Goal: Learn about a topic: Understand process/instructions

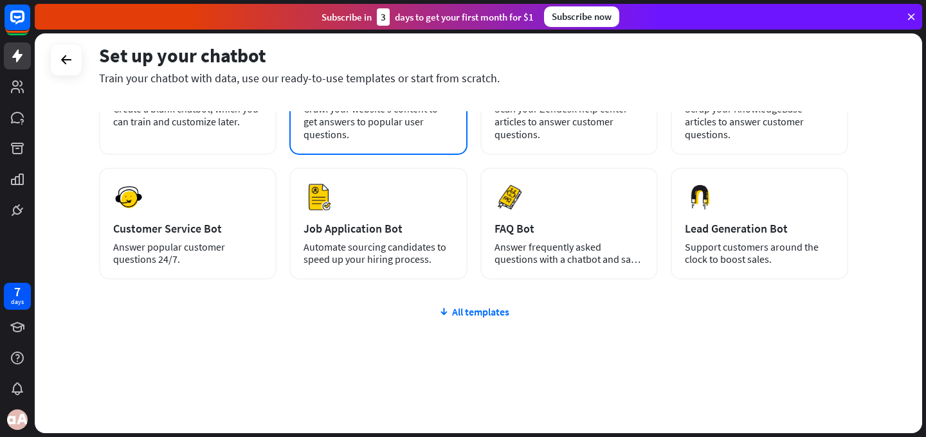
scroll to position [132, 0]
click at [458, 315] on div "All templates" at bounding box center [473, 311] width 749 height 13
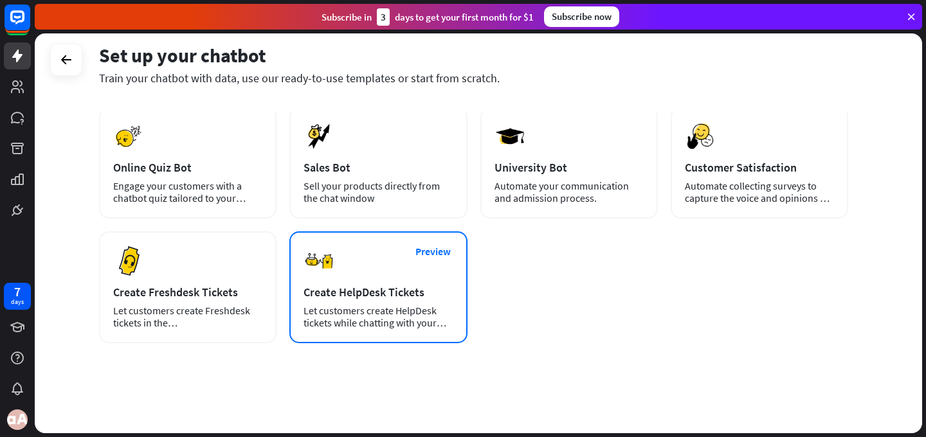
scroll to position [0, 0]
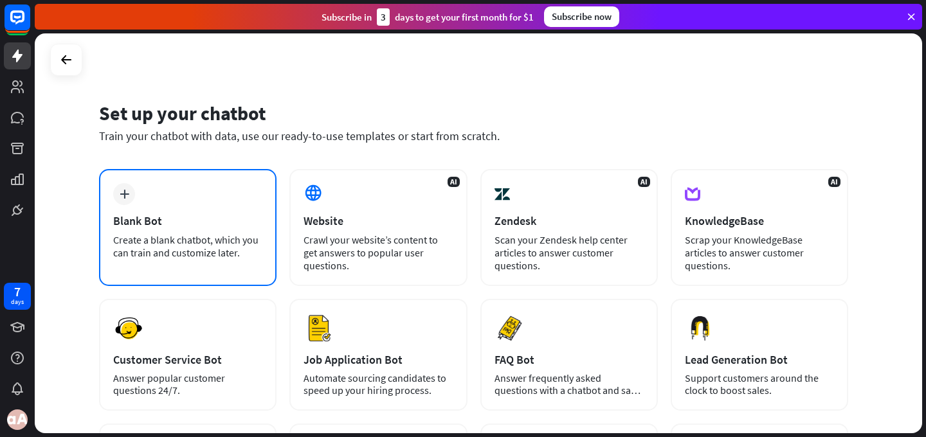
click at [207, 231] on div "plus Blank Bot Create a blank chatbot, which you can train and customize later." at bounding box center [187, 227] width 177 height 117
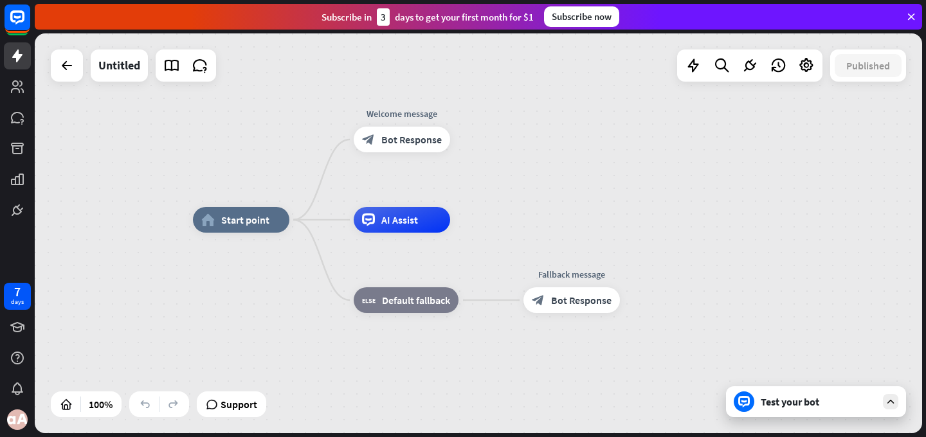
drag, startPoint x: 300, startPoint y: 122, endPoint x: 280, endPoint y: 109, distance: 24.1
click at [280, 109] on div "home_2 Start point Welcome message block_bot_response Bot Response AI Assist bl…" at bounding box center [478, 233] width 887 height 400
click at [373, 215] on icon at bounding box center [367, 219] width 13 height 13
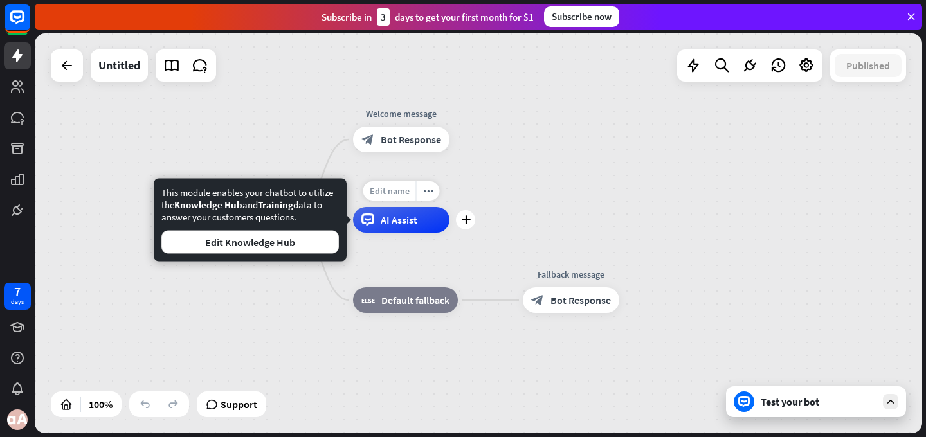
click at [383, 192] on span "Edit name" at bounding box center [390, 191] width 40 height 12
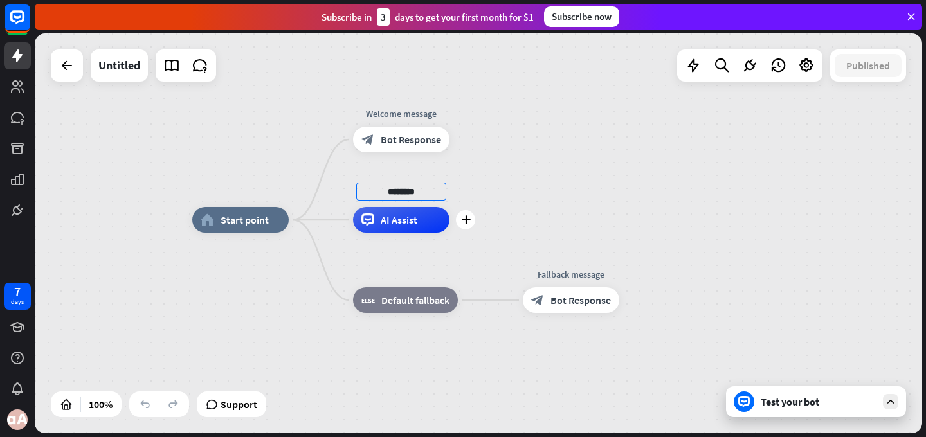
type input "********"
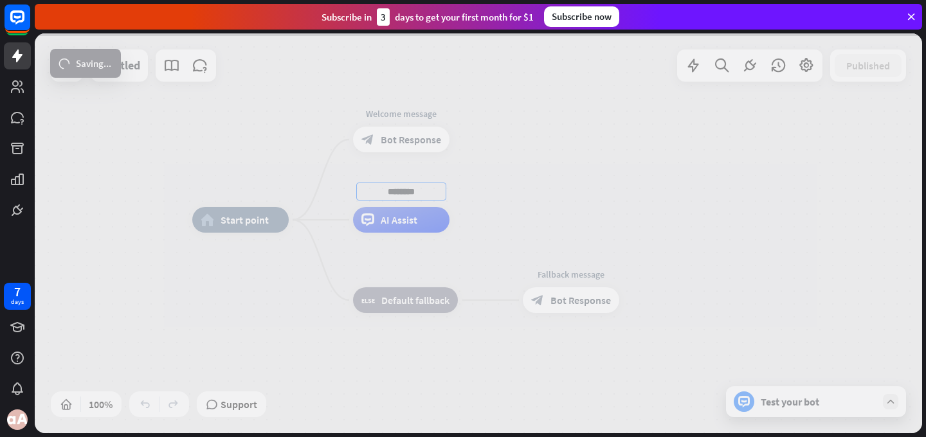
click at [487, 189] on div "home_2 Start point Welcome message block_bot_response Bot Response ******** AI …" at bounding box center [478, 233] width 887 height 400
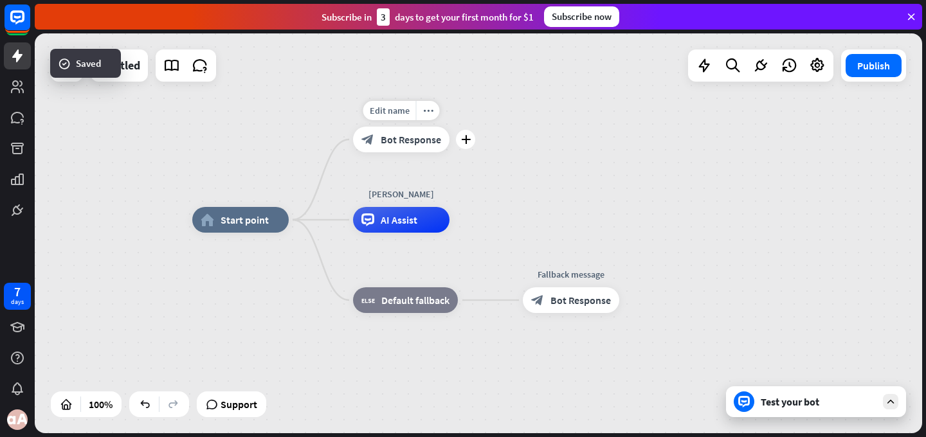
click at [412, 139] on span "Bot Response" at bounding box center [411, 139] width 60 height 13
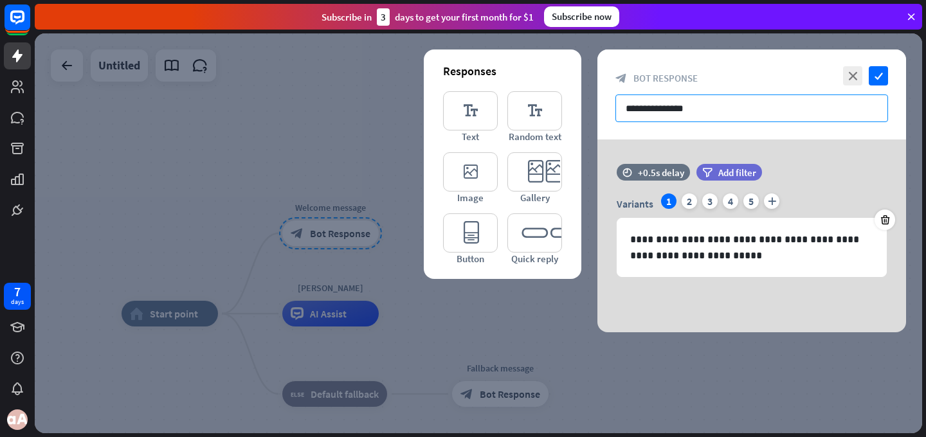
click at [715, 103] on input "**********" at bounding box center [751, 109] width 273 height 28
click at [350, 116] on div at bounding box center [478, 233] width 887 height 400
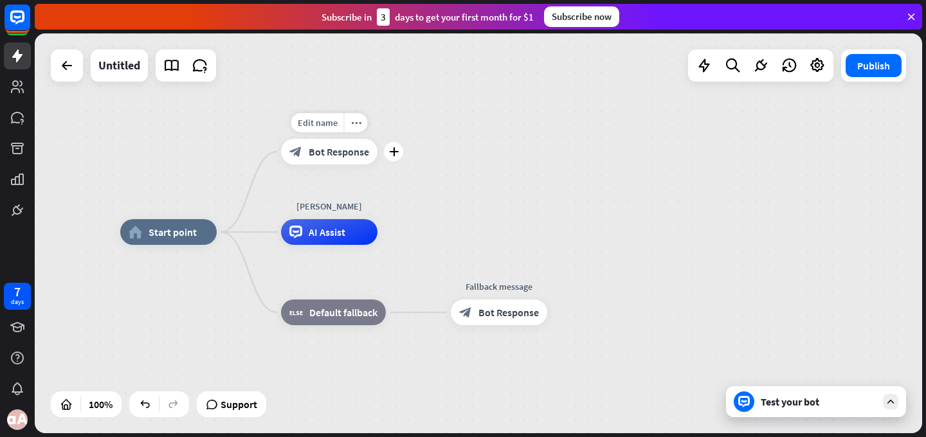
drag, startPoint x: 388, startPoint y: 258, endPoint x: 383, endPoint y: 164, distance: 94.0
click at [377, 165] on div "Edit name more_horiz plus block_bot_response Bot Response" at bounding box center [329, 152] width 96 height 26
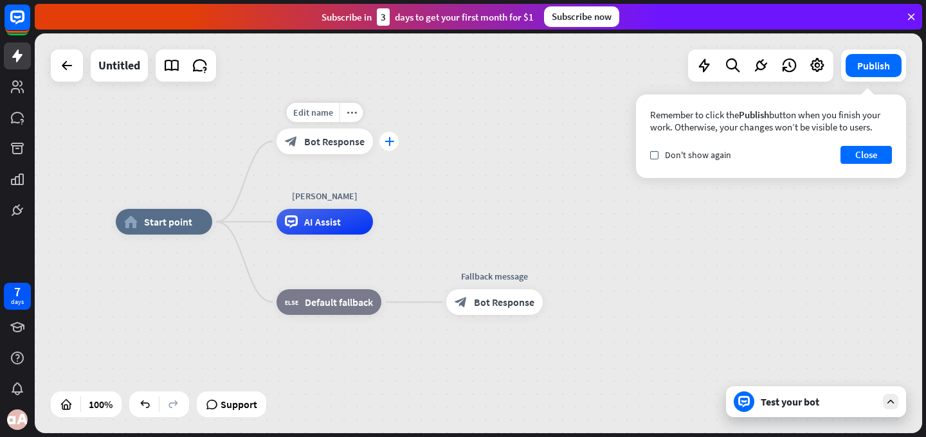
click at [390, 140] on icon "plus" at bounding box center [389, 141] width 10 height 9
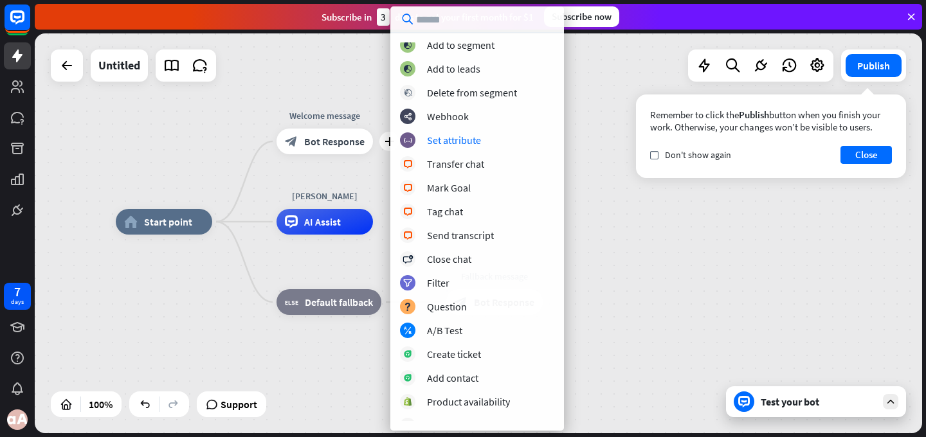
scroll to position [200, 0]
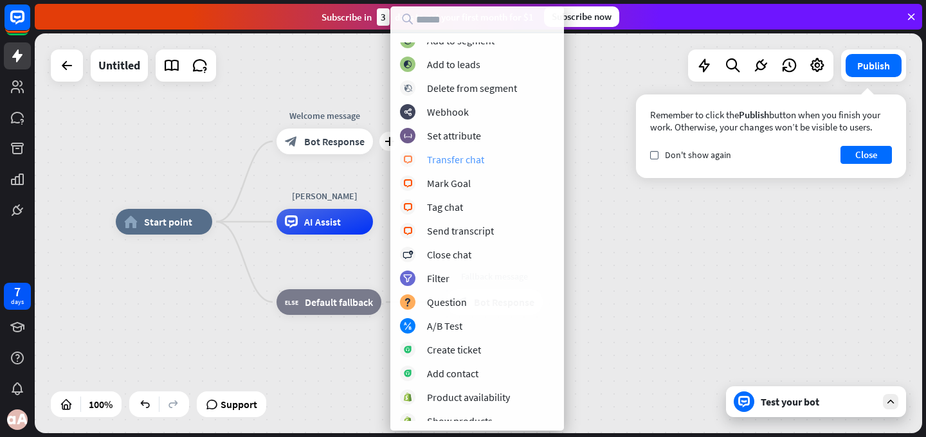
click at [469, 158] on div "Transfer chat" at bounding box center [455, 159] width 57 height 13
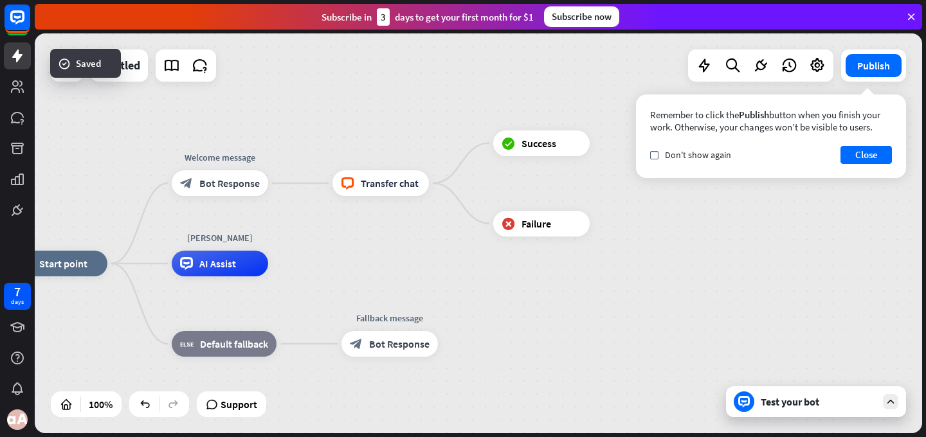
drag, startPoint x: 530, startPoint y: 217, endPoint x: 472, endPoint y: 234, distance: 61.0
click at [472, 234] on div "home_2 Start point Welcome message block_bot_response Bot Response block_livech…" at bounding box center [478, 233] width 887 height 400
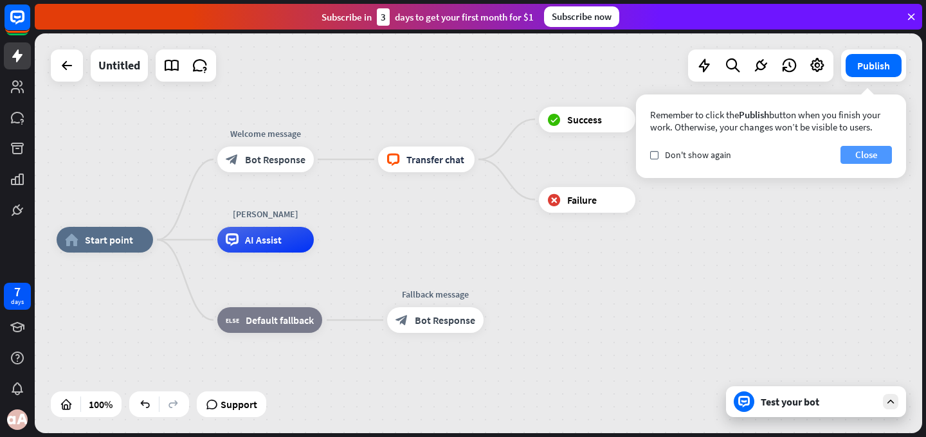
click at [872, 150] on button "Close" at bounding box center [865, 155] width 51 height 18
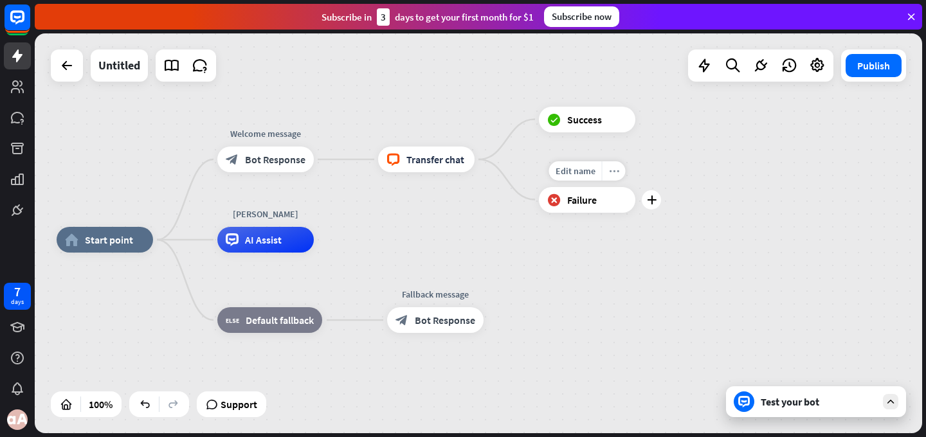
click at [610, 173] on icon "more_horiz" at bounding box center [614, 171] width 10 height 10
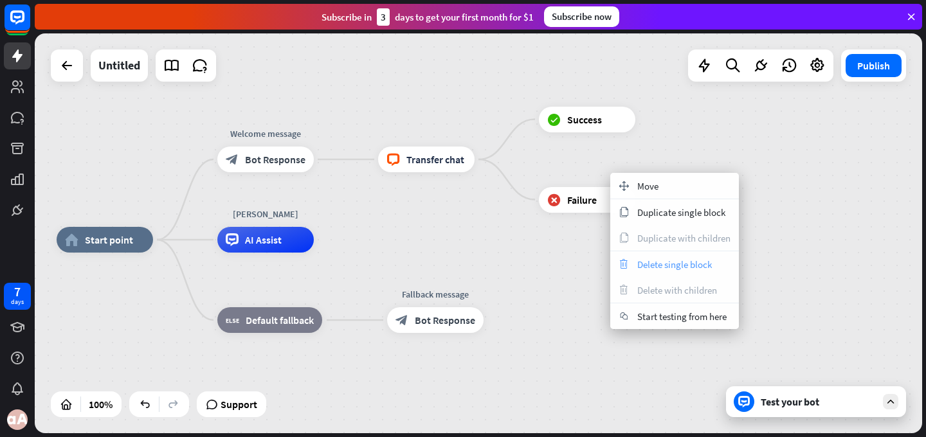
click at [640, 268] on span "Delete single block" at bounding box center [674, 264] width 75 height 12
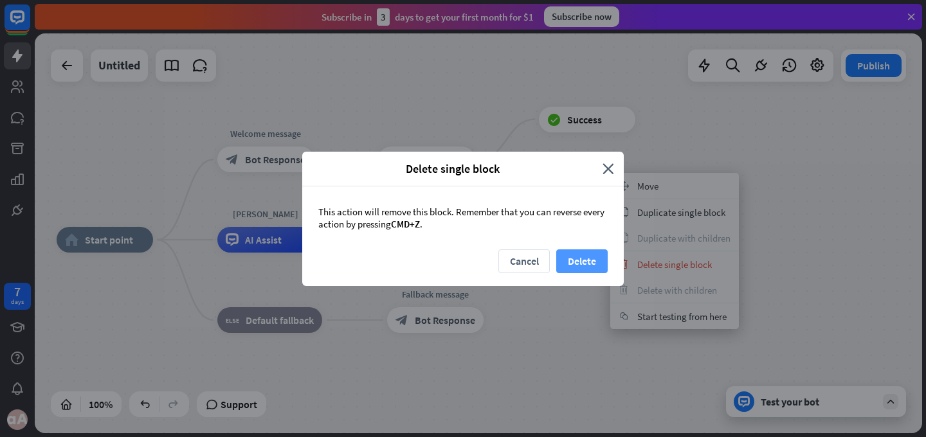
click at [589, 269] on button "Delete" at bounding box center [581, 261] width 51 height 24
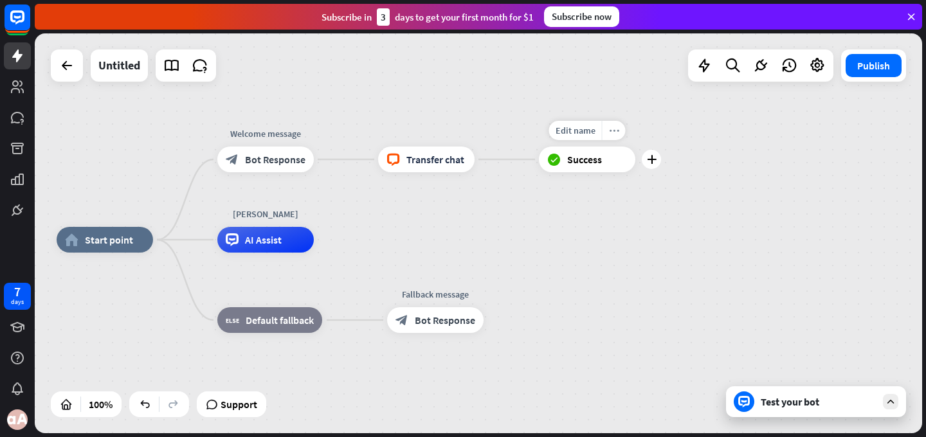
click at [613, 131] on icon "more_horiz" at bounding box center [614, 131] width 10 height 10
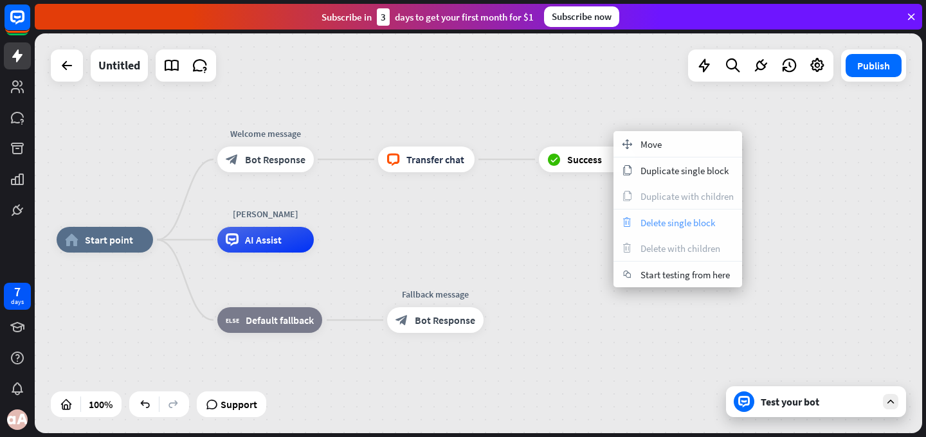
click at [633, 214] on div "trash Delete single block" at bounding box center [677, 223] width 129 height 26
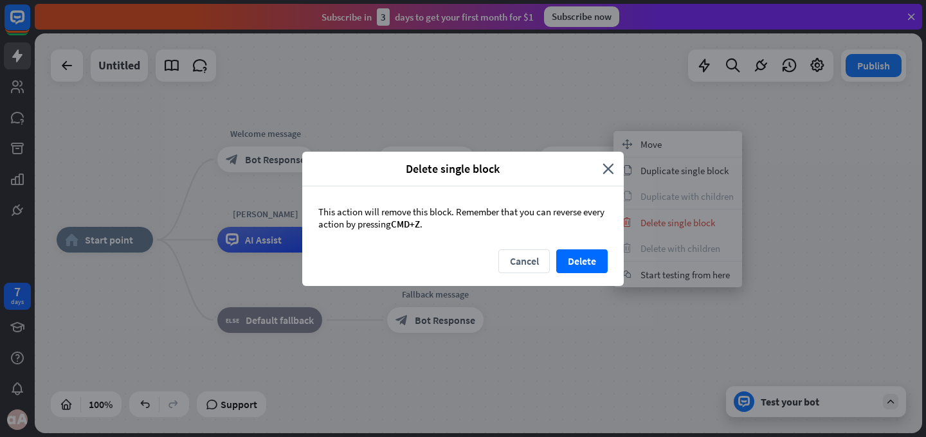
click at [590, 246] on div "This action will remove this block. Remember that you can reverse every action …" at bounding box center [462, 217] width 321 height 63
click at [590, 257] on button "Delete" at bounding box center [581, 261] width 51 height 24
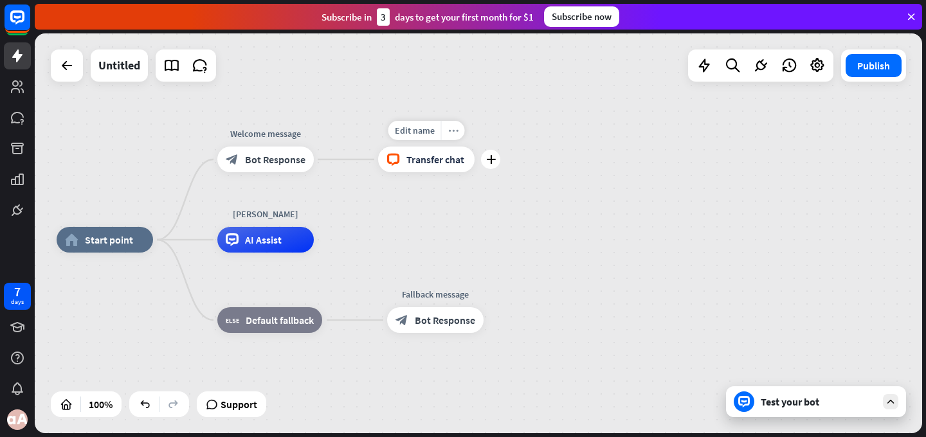
click at [448, 132] on icon "more_horiz" at bounding box center [453, 131] width 10 height 10
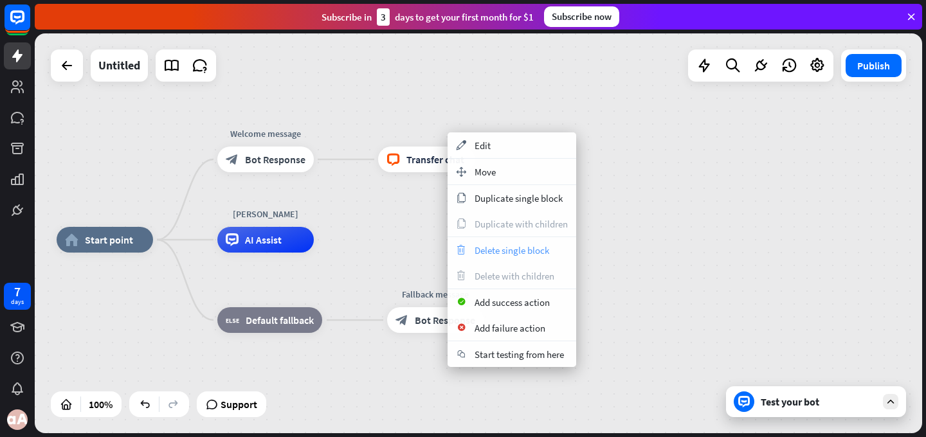
click at [482, 252] on span "Delete single block" at bounding box center [511, 250] width 75 height 12
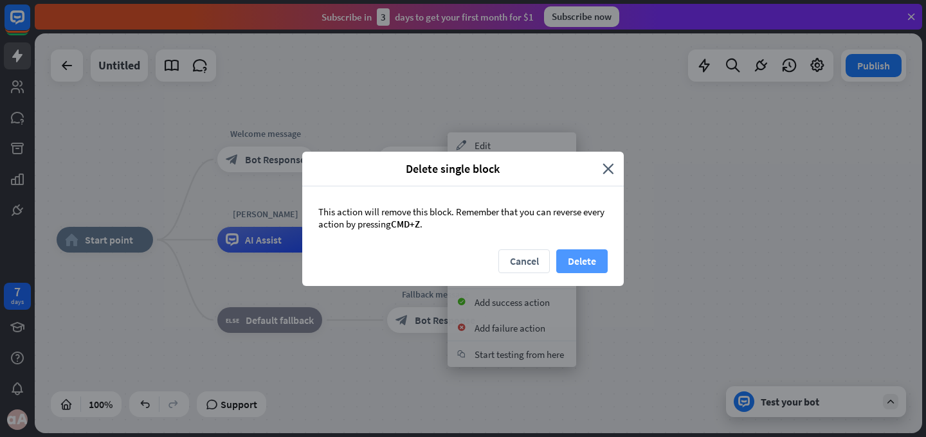
click at [582, 271] on button "Delete" at bounding box center [581, 261] width 51 height 24
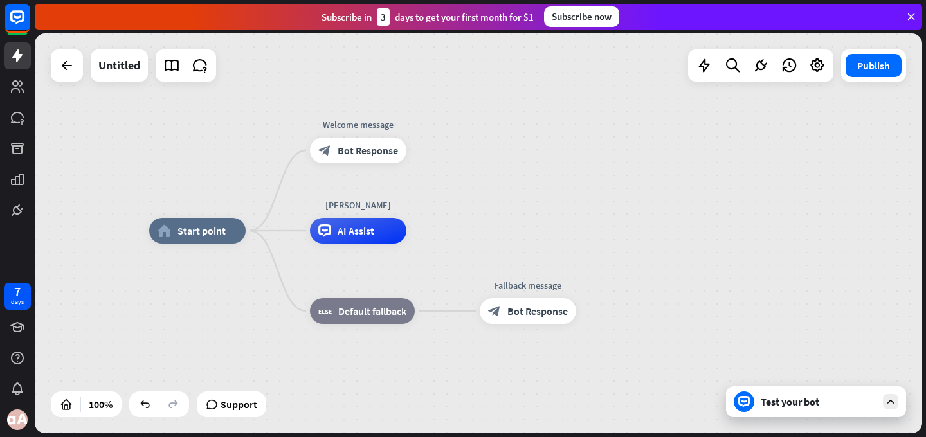
drag, startPoint x: 509, startPoint y: 225, endPoint x: 599, endPoint y: 216, distance: 90.5
click at [599, 216] on div "home_2 Start point Welcome message block_bot_response Bot Response [PERSON_NAME…" at bounding box center [478, 233] width 887 height 400
click at [188, 226] on span "Start point" at bounding box center [200, 230] width 48 height 13
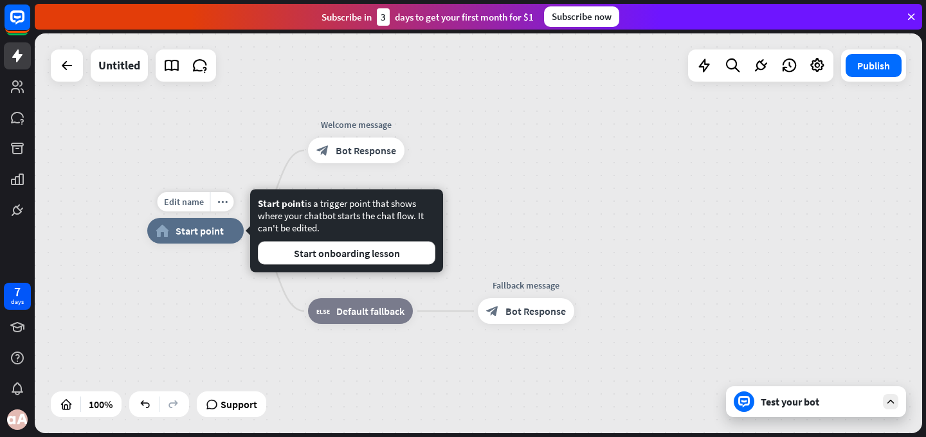
click at [188, 226] on span "Start point" at bounding box center [200, 230] width 48 height 13
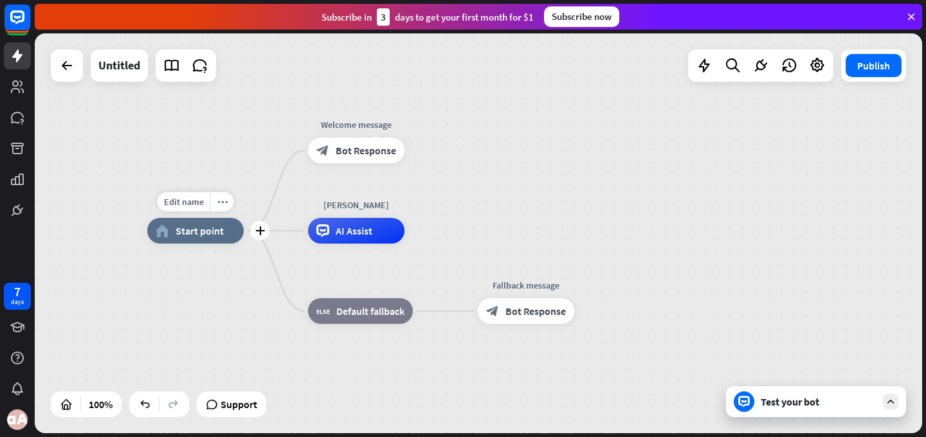
click at [188, 226] on span "Start point" at bounding box center [200, 230] width 48 height 13
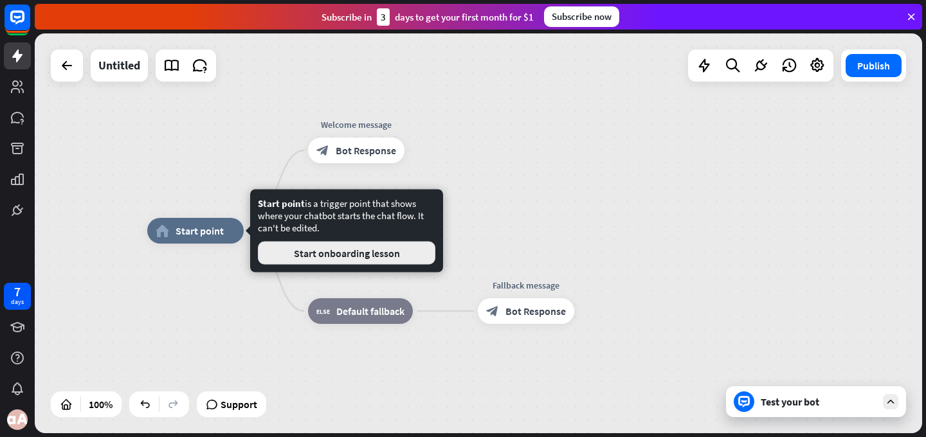
click at [290, 255] on button "Start onboarding lesson" at bounding box center [346, 253] width 177 height 23
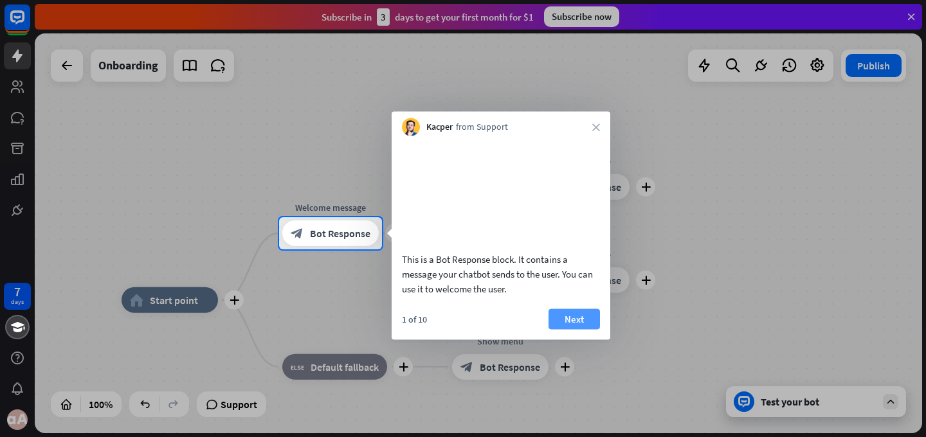
click at [570, 329] on button "Next" at bounding box center [573, 319] width 51 height 21
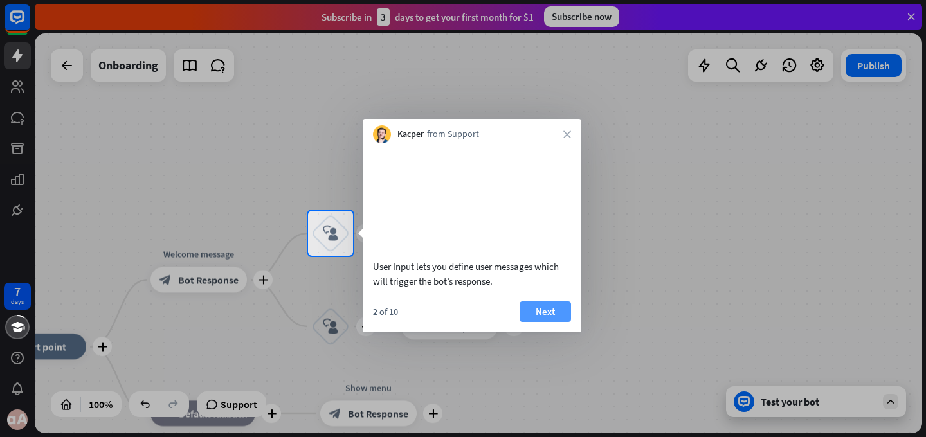
click at [541, 322] on button "Next" at bounding box center [544, 312] width 51 height 21
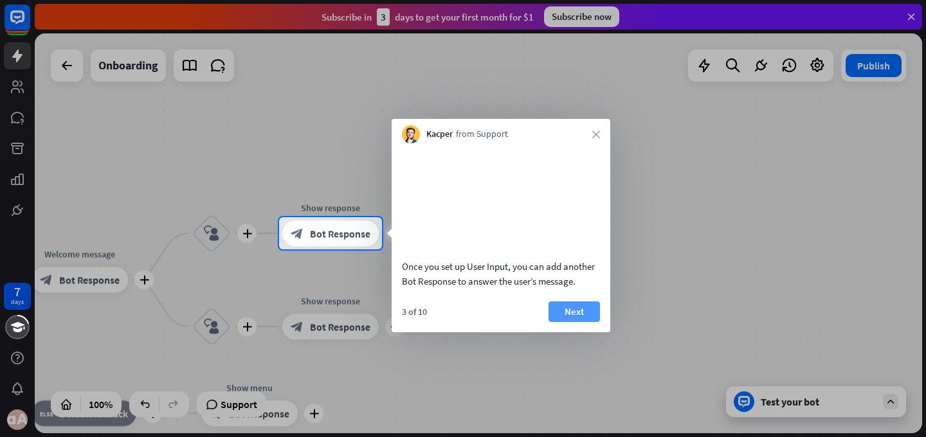
click at [580, 322] on button "Next" at bounding box center [573, 312] width 51 height 21
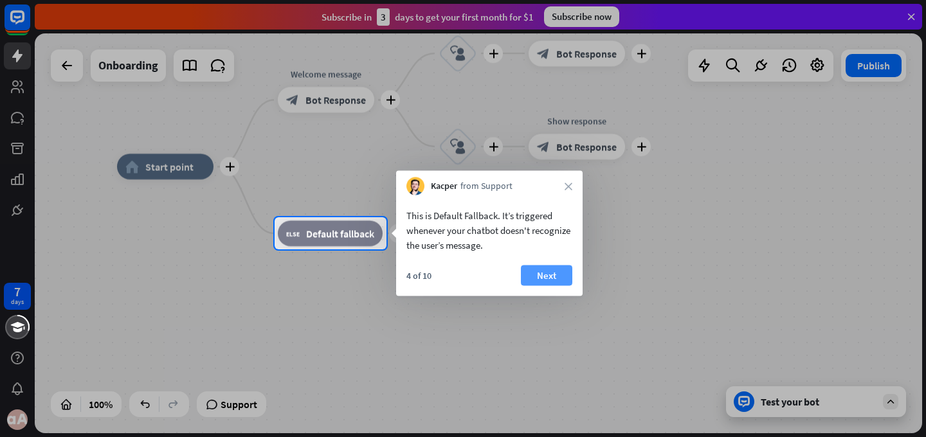
click at [532, 281] on button "Next" at bounding box center [546, 276] width 51 height 21
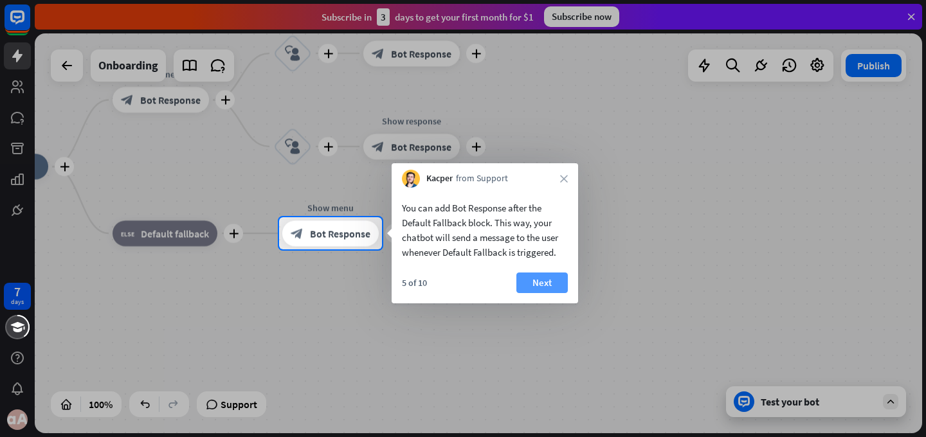
click at [536, 280] on button "Next" at bounding box center [541, 283] width 51 height 21
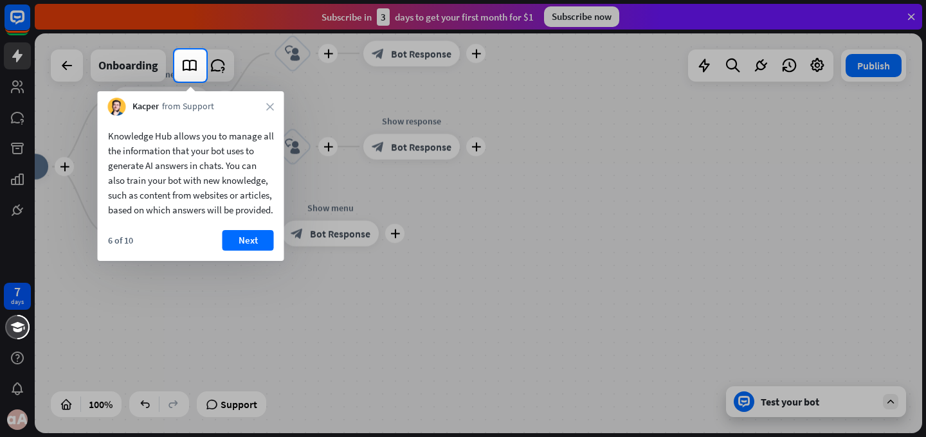
drag, startPoint x: 359, startPoint y: 294, endPoint x: 417, endPoint y: 336, distance: 70.9
click at [417, 336] on div at bounding box center [463, 260] width 926 height 356
click at [244, 251] on button "Next" at bounding box center [247, 240] width 51 height 21
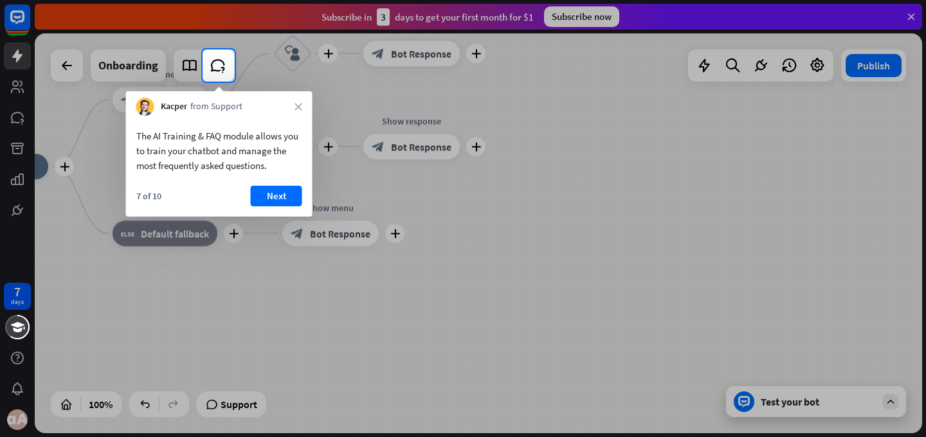
drag, startPoint x: 218, startPoint y: 188, endPoint x: 231, endPoint y: 189, distance: 13.5
click at [228, 188] on div "7 of 10 Next" at bounding box center [219, 201] width 186 height 31
click at [278, 190] on button "Next" at bounding box center [276, 196] width 51 height 21
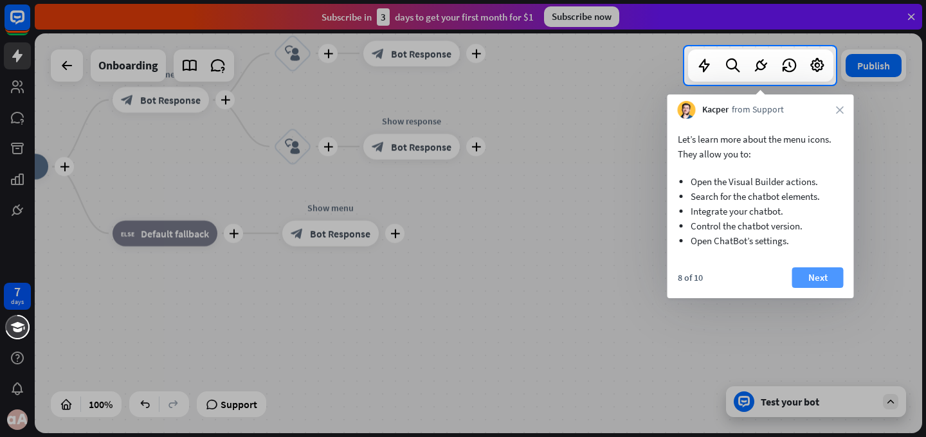
click at [838, 278] on button "Next" at bounding box center [817, 277] width 51 height 21
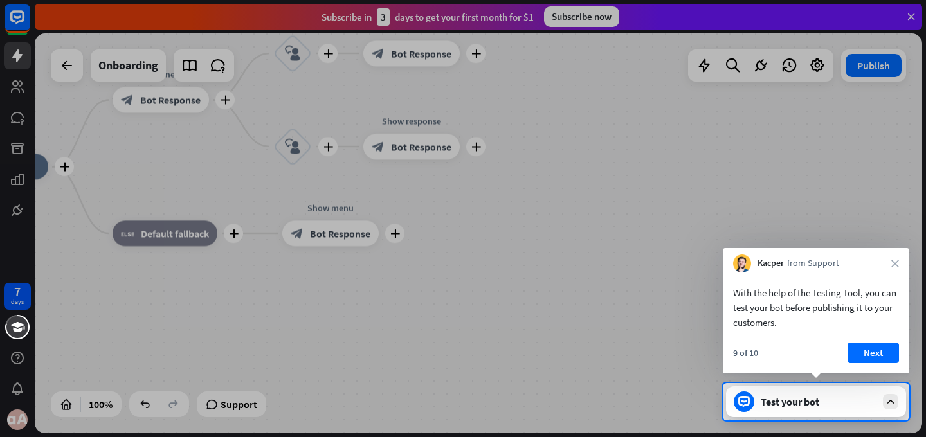
drag, startPoint x: 449, startPoint y: 282, endPoint x: 505, endPoint y: 314, distance: 64.3
click at [505, 314] on div at bounding box center [463, 191] width 926 height 383
click at [875, 343] on button "Next" at bounding box center [872, 353] width 51 height 21
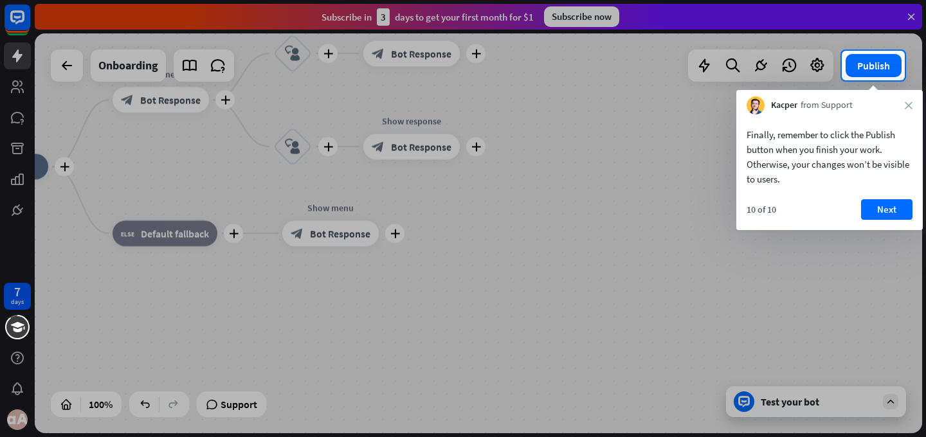
click at [571, 260] on div at bounding box center [463, 258] width 926 height 357
click at [877, 207] on button "Next" at bounding box center [886, 209] width 51 height 21
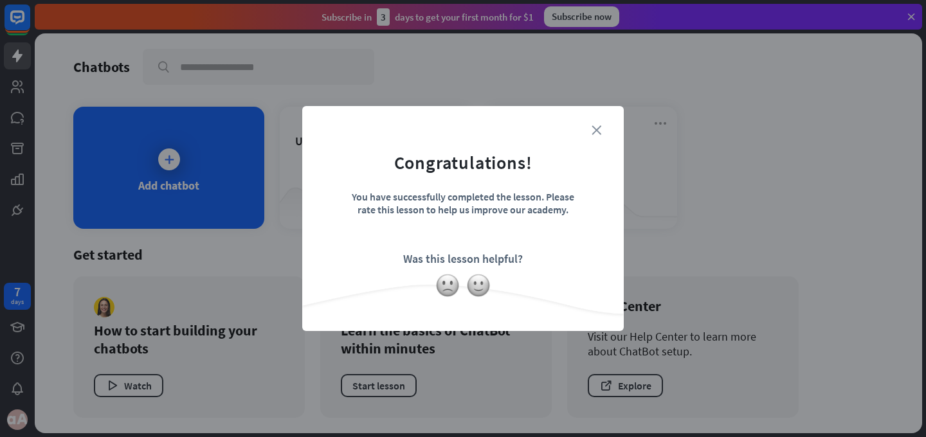
click at [599, 131] on icon "close" at bounding box center [596, 130] width 10 height 10
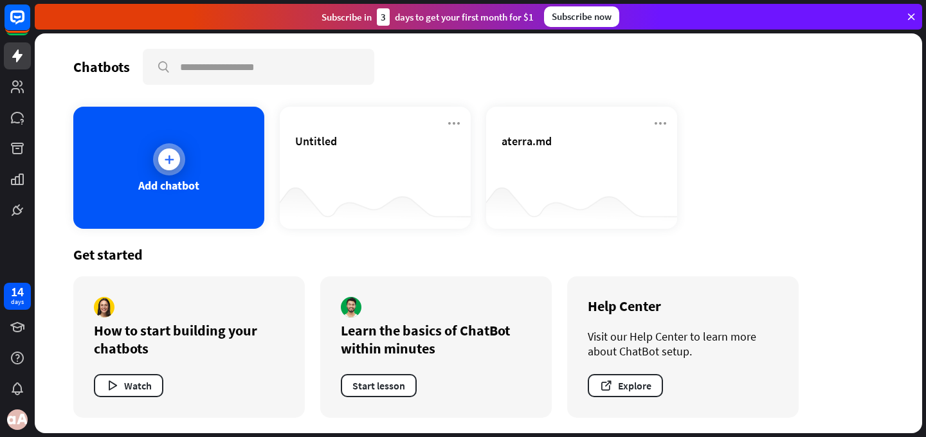
click at [170, 172] on div at bounding box center [169, 159] width 32 height 32
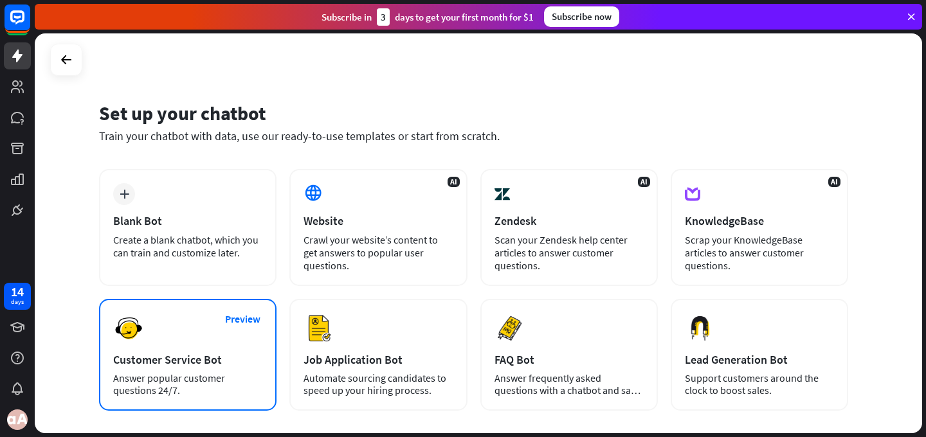
scroll to position [132, 0]
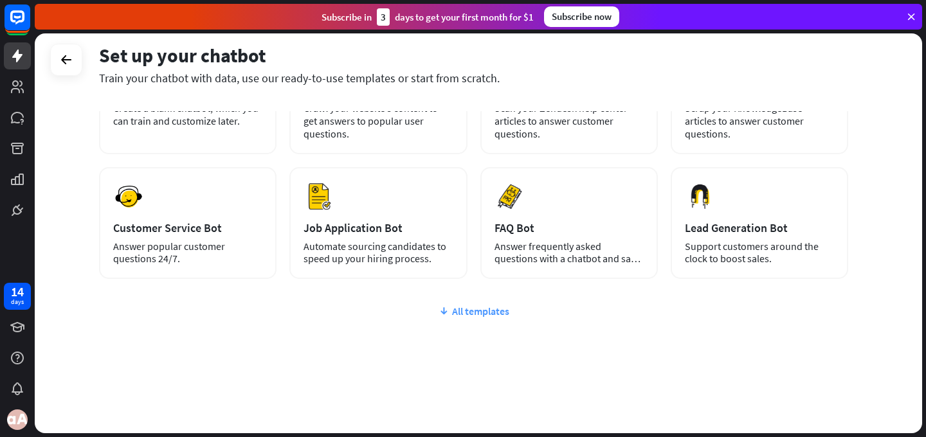
click at [449, 316] on icon at bounding box center [443, 311] width 10 height 13
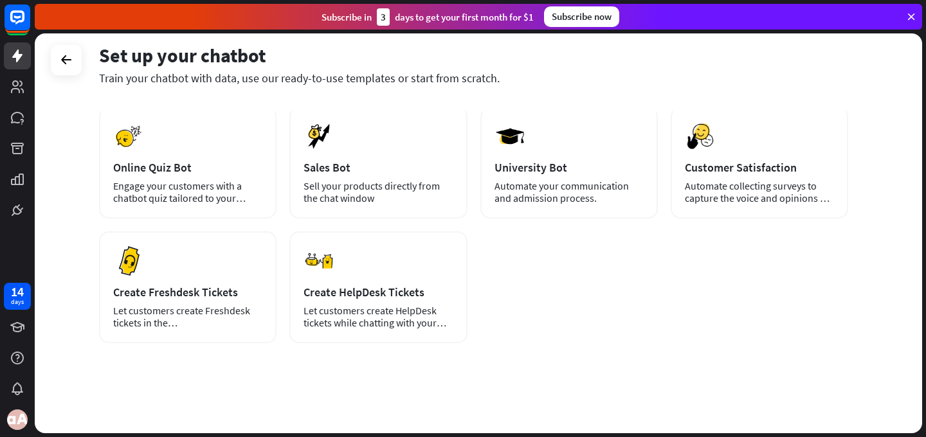
scroll to position [0, 0]
